Goal: Task Accomplishment & Management: Manage account settings

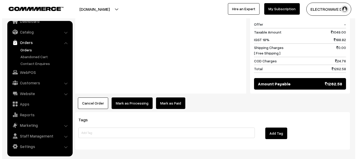
scroll to position [261, 0]
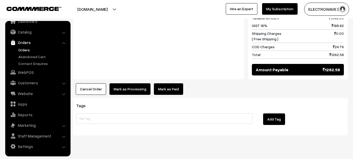
click at [97, 84] on button "Cancel Order" at bounding box center [91, 89] width 30 height 12
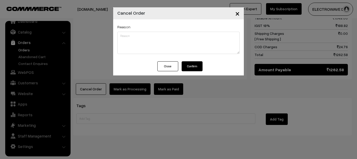
click at [198, 66] on button "Confirm" at bounding box center [192, 66] width 21 height 10
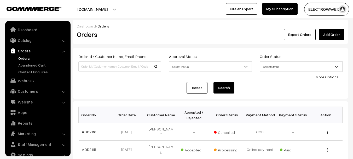
scroll to position [8, 0]
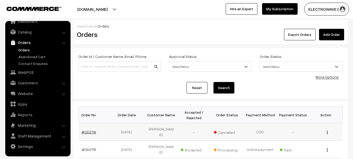
click at [83, 131] on link "#OD2116" at bounding box center [89, 131] width 14 height 4
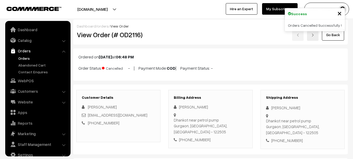
scroll to position [8, 0]
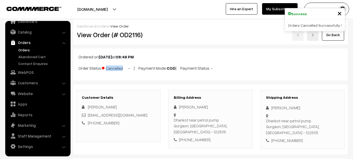
copy p "Order Status: Cancelled"
drag, startPoint x: 77, startPoint y: 68, endPoint x: 124, endPoint y: 68, distance: 46.5
click at [124, 68] on div "Ordered on Aug 20, 2025 at 06:48 PM Order Status: Cancelled - | Payment Mode: C…" at bounding box center [210, 64] width 275 height 32
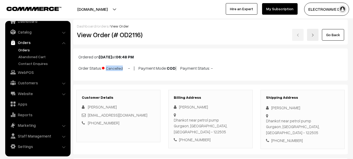
click at [25, 48] on link "Orders" at bounding box center [43, 49] width 52 height 5
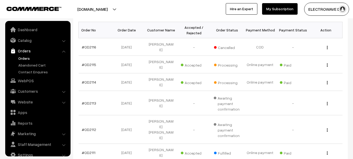
scroll to position [8, 0]
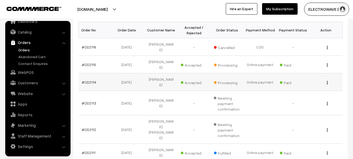
click at [86, 76] on td "#OD2114" at bounding box center [95, 82] width 33 height 18
click at [90, 80] on link "#OD2114" at bounding box center [89, 82] width 14 height 4
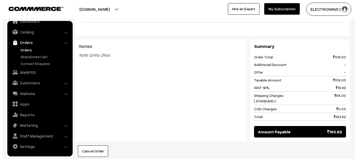
scroll to position [288, 0]
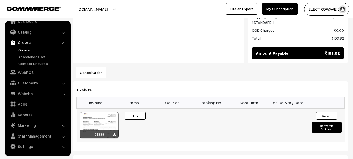
click at [324, 122] on button "Convert to Fulfilment" at bounding box center [327, 127] width 30 height 11
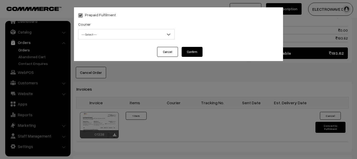
click at [123, 29] on div "Courier -- Select -- BlueDart Xpressbees Delhivery Speed Post Dunzo DTDC shreet…" at bounding box center [126, 30] width 96 height 19
click at [115, 35] on span "-- Select --" at bounding box center [126, 34] width 96 height 9
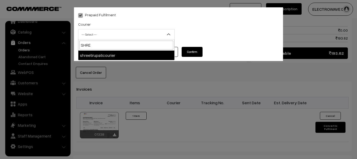
type input "SHREE"
select select "8"
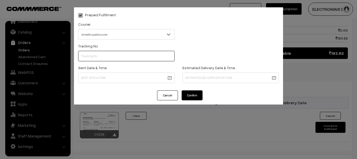
click at [132, 56] on input "text" at bounding box center [126, 56] width 96 height 10
type input "374800045726"
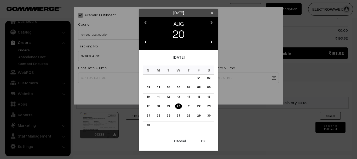
click at [203, 144] on button "OK" at bounding box center [203, 141] width 21 height 12
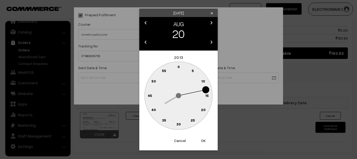
click at [203, 144] on button "OK" at bounding box center [203, 141] width 21 height 12
type input "20-08-2025 20:13"
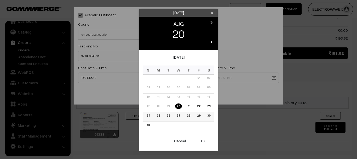
click at [158, 114] on link "25" at bounding box center [158, 115] width 6 height 5
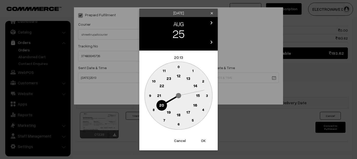
click at [205, 142] on button "OK" at bounding box center [203, 141] width 21 height 12
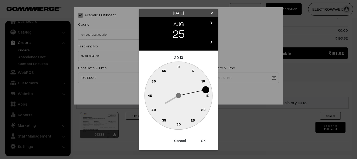
click at [205, 142] on button "OK" at bounding box center [203, 141] width 21 height 12
type input "25-08-2025 20:13"
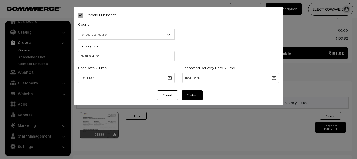
click at [187, 93] on button "Confirm" at bounding box center [192, 95] width 21 height 10
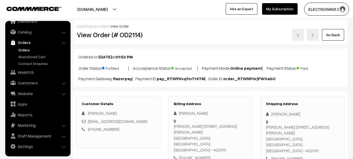
click at [298, 40] on link at bounding box center [298, 35] width 12 height 12
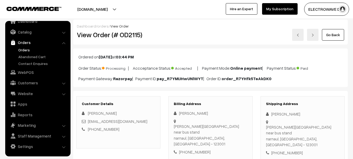
click at [24, 53] on ul "Orders" at bounding box center [38, 56] width 63 height 19
click at [27, 49] on link "Orders" at bounding box center [43, 49] width 52 height 5
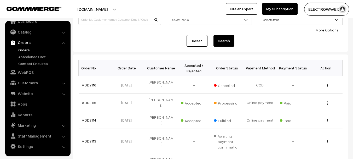
scroll to position [52, 0]
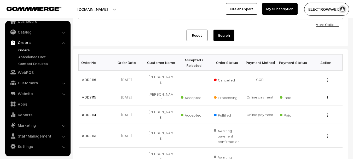
click at [27, 47] on link "Orders" at bounding box center [38, 42] width 62 height 9
click at [26, 49] on link "Orders" at bounding box center [43, 49] width 52 height 5
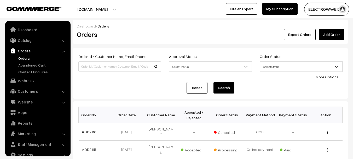
scroll to position [8, 0]
